Goal: Transaction & Acquisition: Download file/media

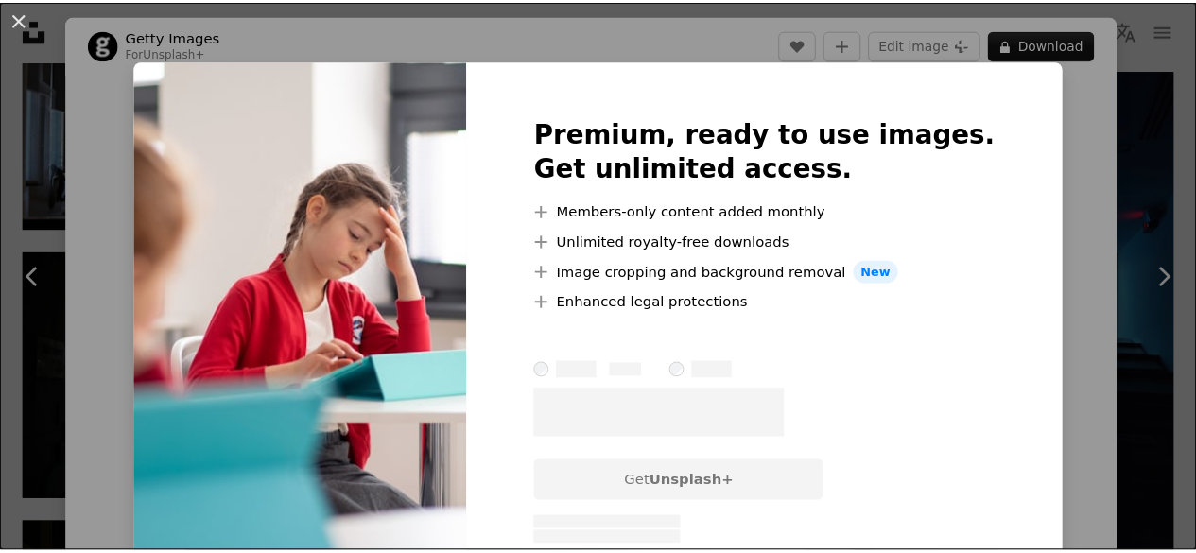
scroll to position [21928, 0]
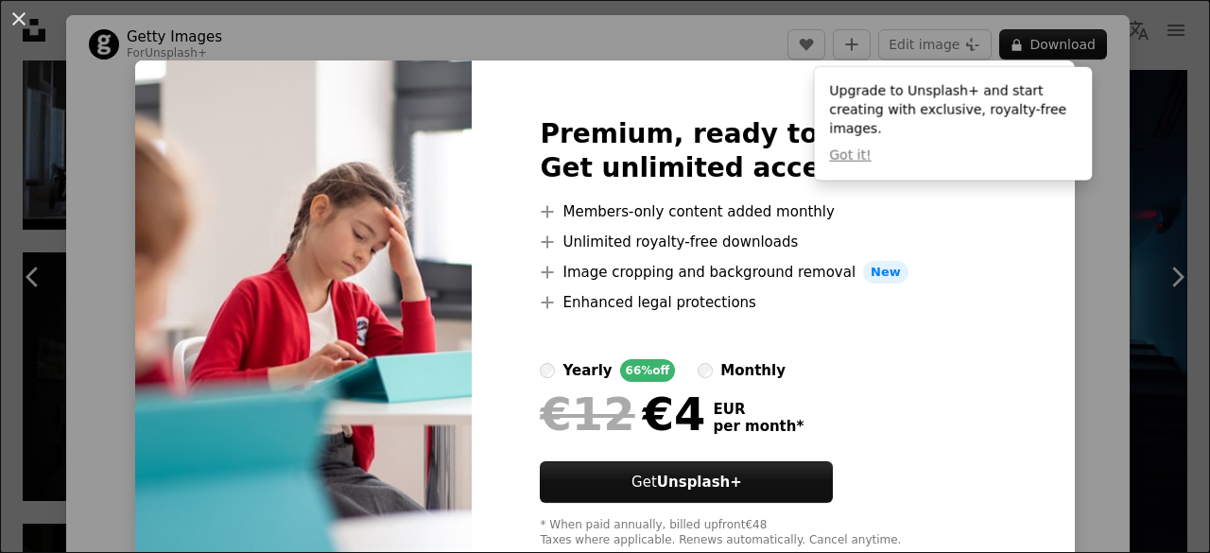
click at [1006, 324] on div "Premium, ready to use images. Get unlimited access. A plus sign Members-only co…" at bounding box center [773, 332] width 602 height 544
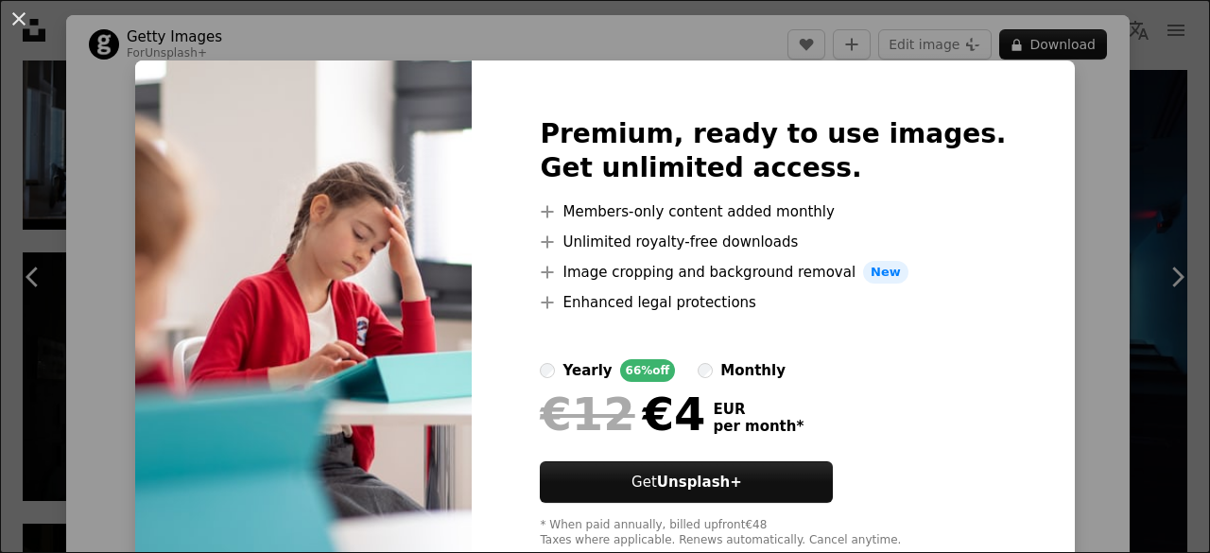
click at [1053, 105] on div "An X shape Premium, ready to use images. Get unlimited access. A plus sign Memb…" at bounding box center [605, 276] width 1210 height 553
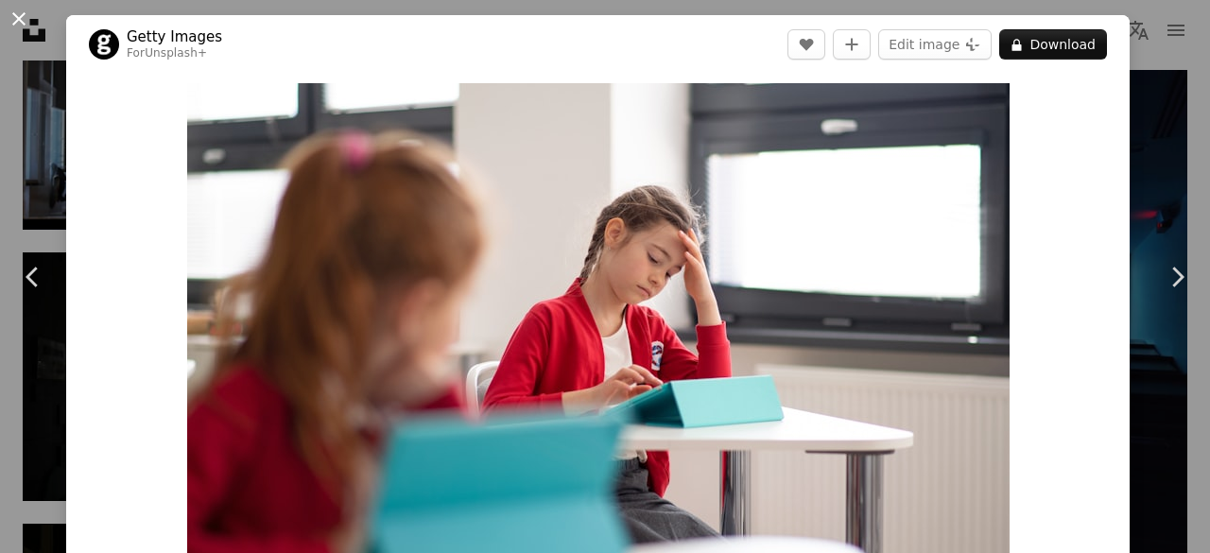
click at [28, 10] on button "An X shape" at bounding box center [19, 19] width 23 height 23
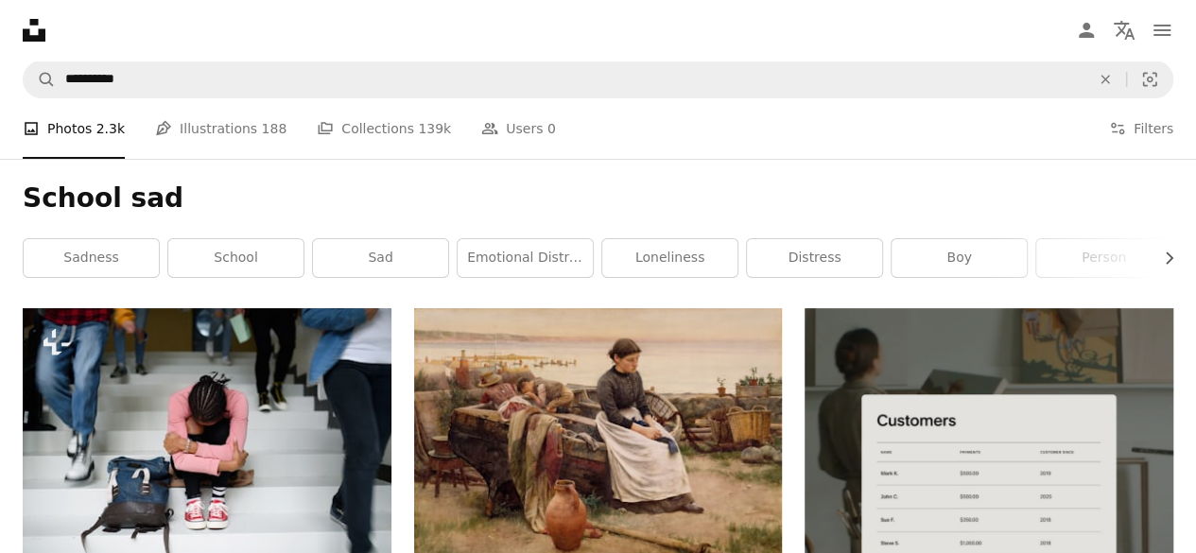
click at [40, 27] on icon "Unsplash logo Unsplash Home" at bounding box center [34, 30] width 38 height 38
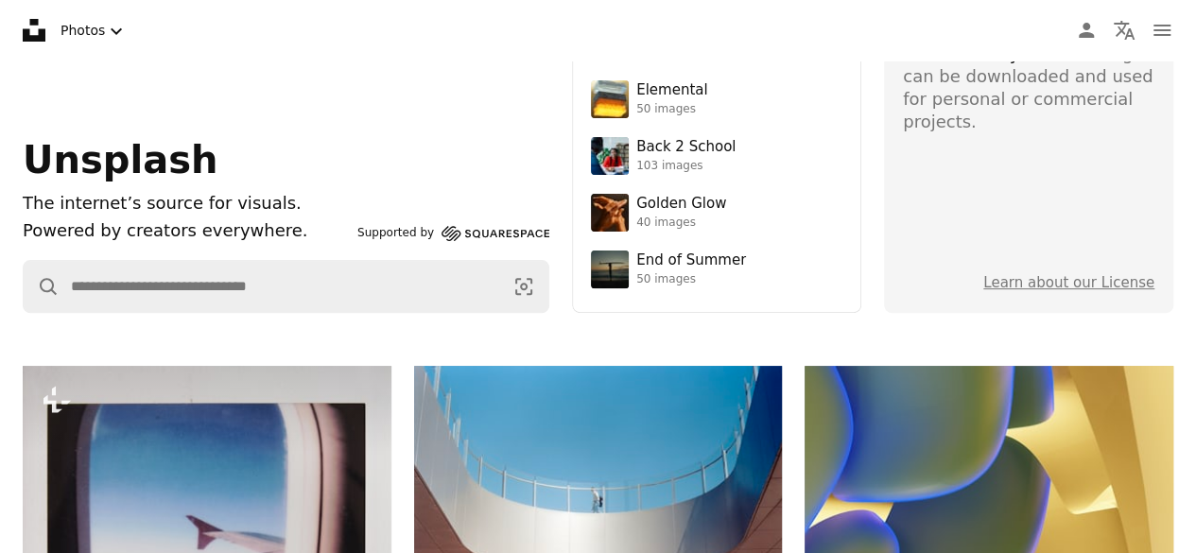
scroll to position [189, 0]
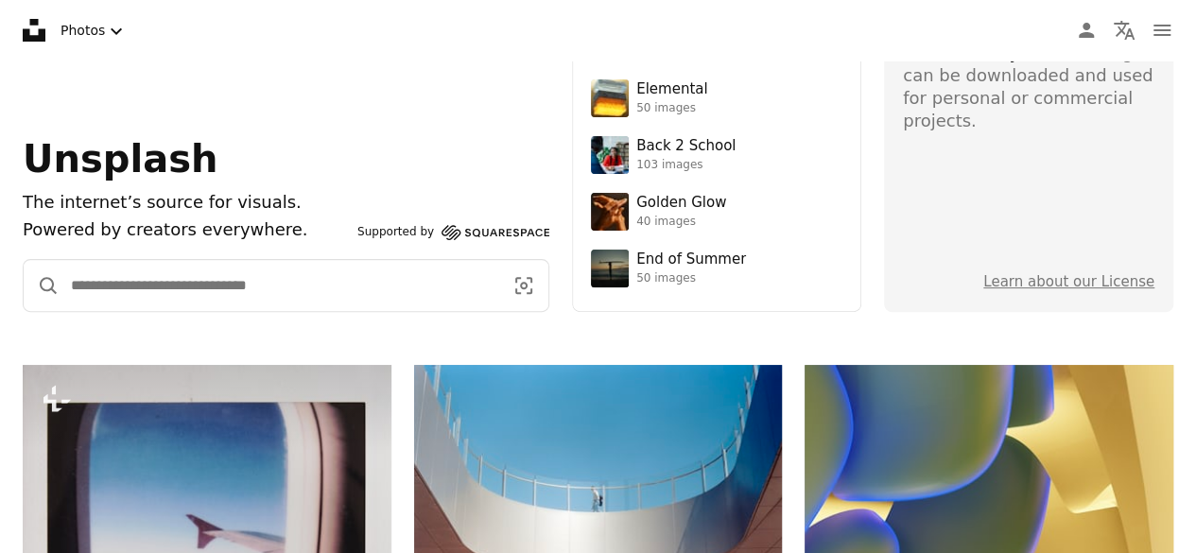
click at [240, 292] on input "Find visuals sitewide" at bounding box center [279, 285] width 439 height 51
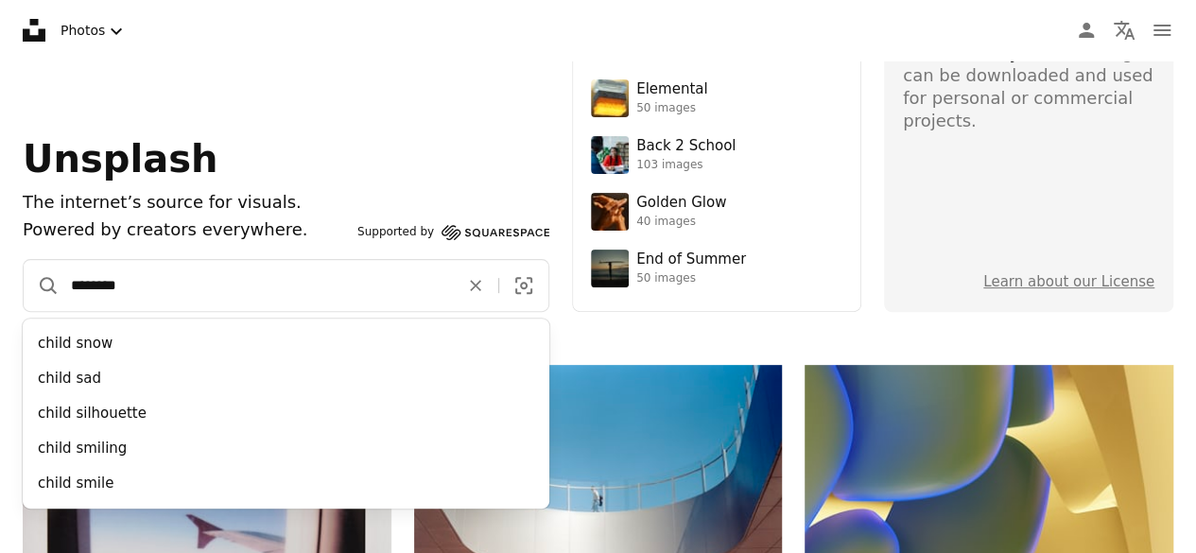
type input "*********"
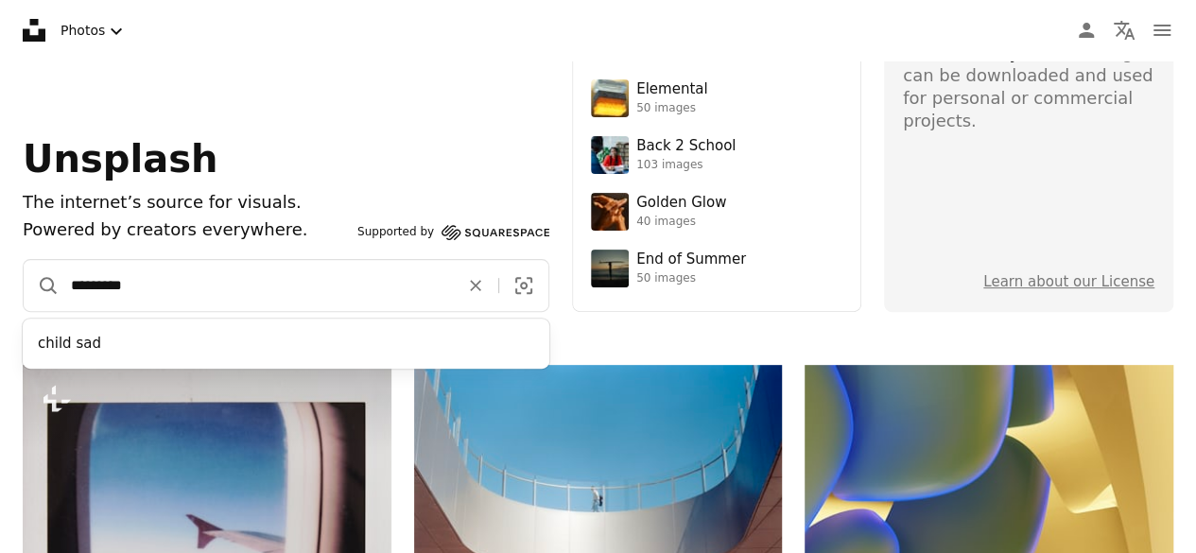
click button "A magnifying glass" at bounding box center [42, 285] width 36 height 51
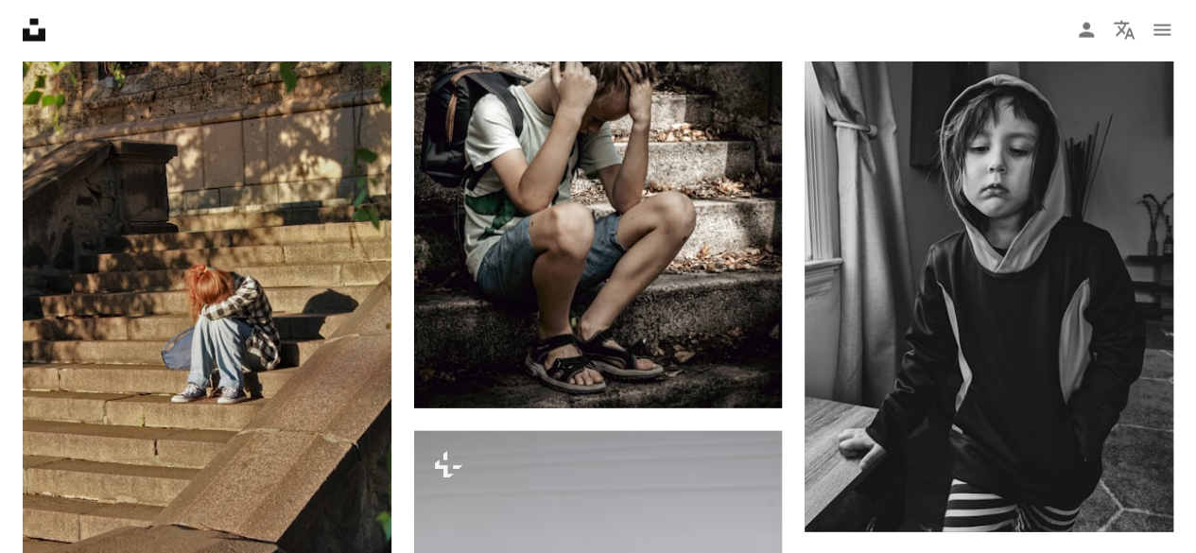
scroll to position [2174, 0]
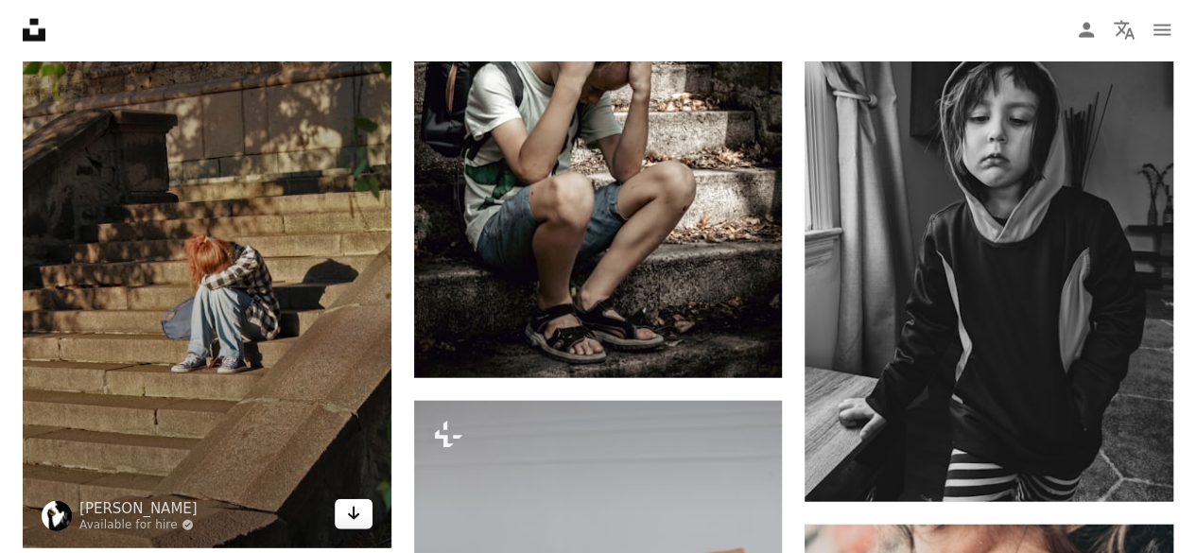
click at [353, 510] on icon "Download" at bounding box center [353, 513] width 12 height 13
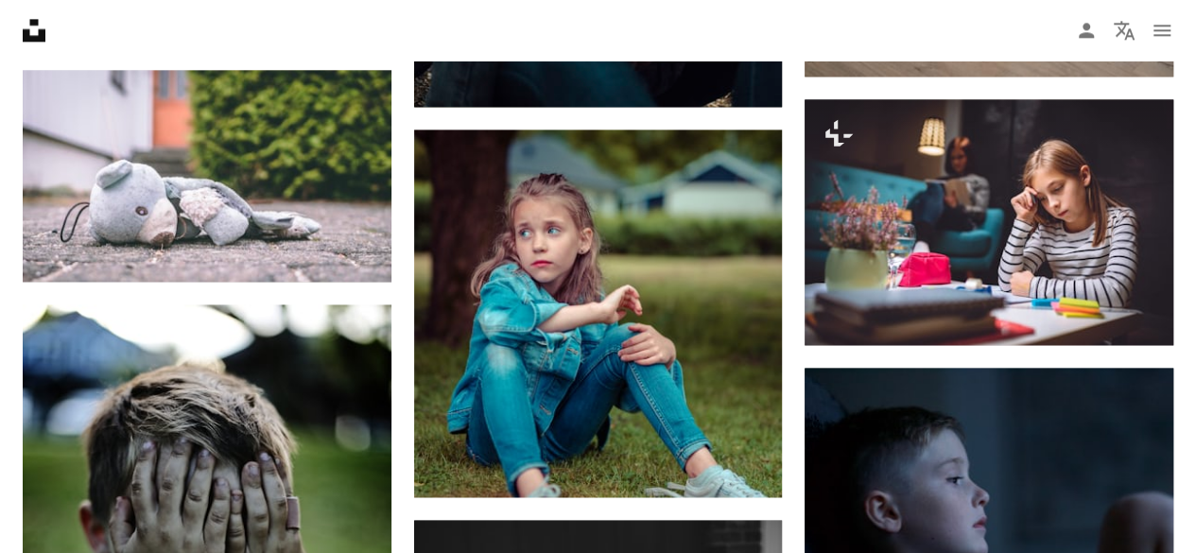
scroll to position [1277, 0]
